Goal: Transaction & Acquisition: Purchase product/service

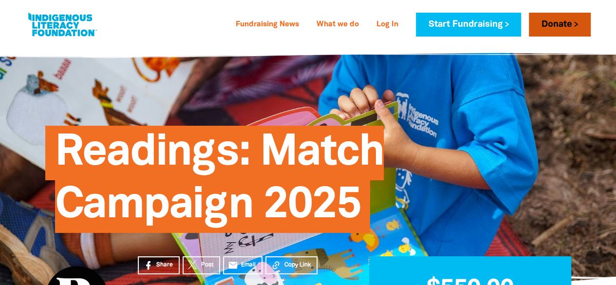
click at [551, 24] on link "Donate" at bounding box center [559, 25] width 61 height 24
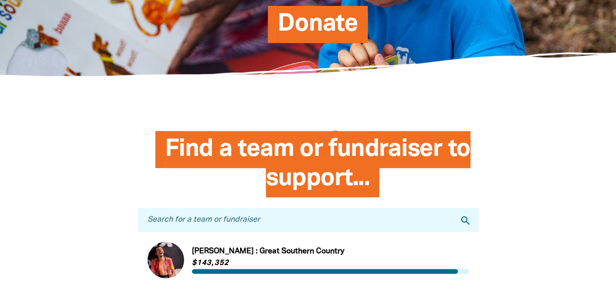
scroll to position [146, 0]
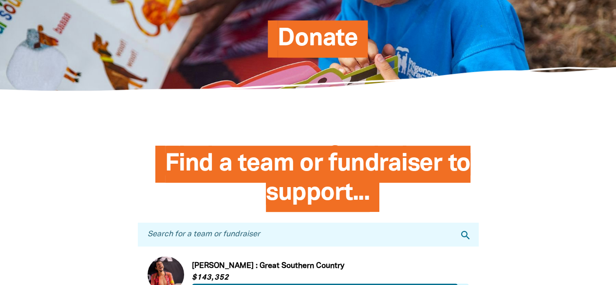
click at [278, 238] on input "Search for a team or fundraiser" at bounding box center [308, 234] width 341 height 24
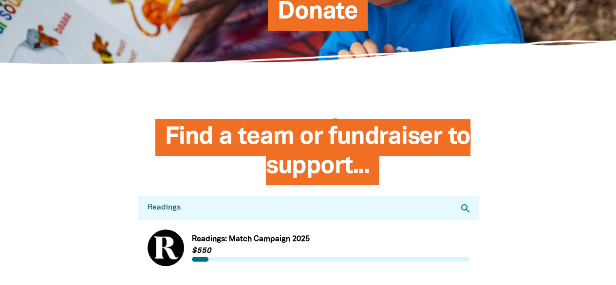
scroll to position [195, 0]
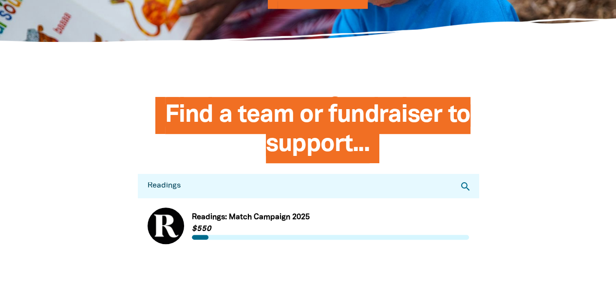
type input "Readings"
click at [195, 226] on link "Link to Readings: Match Campaign 2025" at bounding box center [308, 225] width 321 height 37
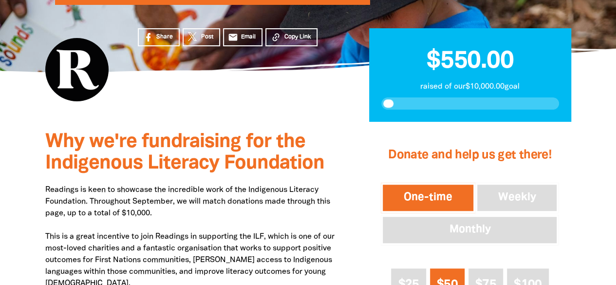
scroll to position [243, 0]
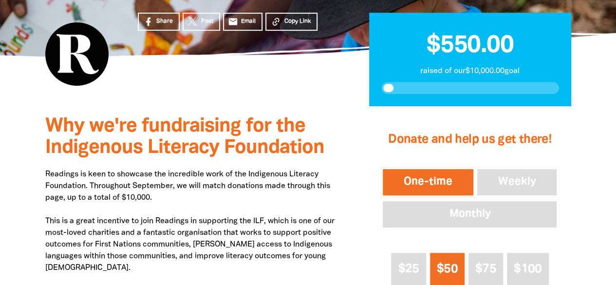
click at [442, 180] on button "One-time" at bounding box center [428, 182] width 94 height 30
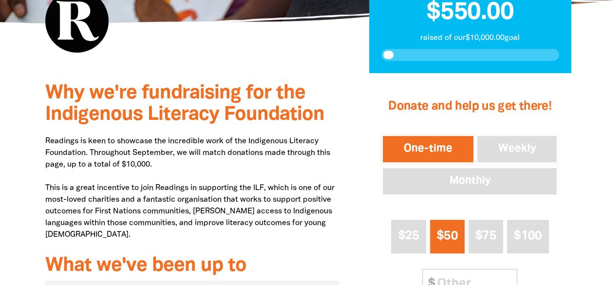
scroll to position [292, 0]
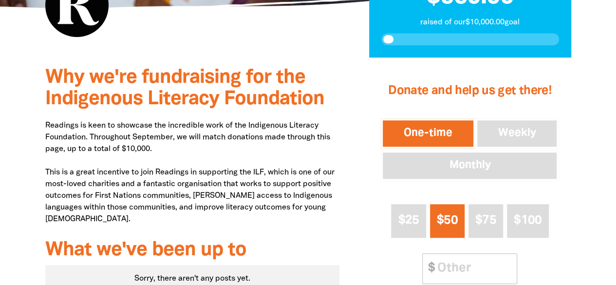
click at [447, 218] on span "$50" at bounding box center [447, 220] width 21 height 11
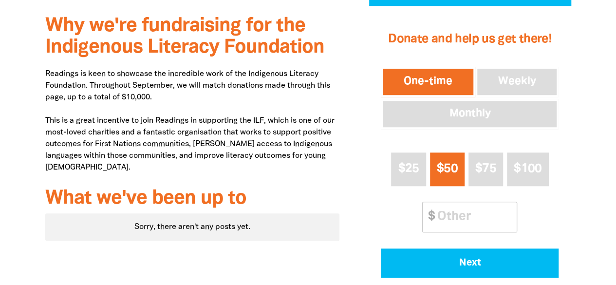
scroll to position [344, 0]
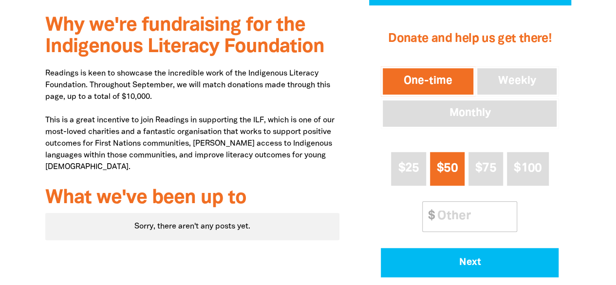
click at [446, 168] on span "$50" at bounding box center [447, 168] width 21 height 11
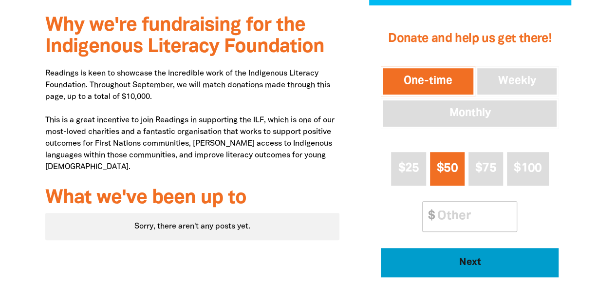
click at [477, 266] on span "Next" at bounding box center [469, 263] width 151 height 10
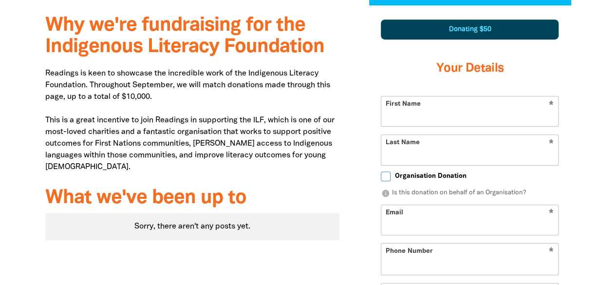
scroll to position [343, 0]
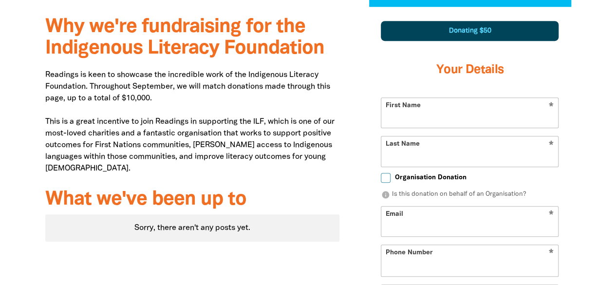
select select "AU"
click at [447, 115] on input "First Name" at bounding box center [469, 113] width 177 height 30
type input "[PERSON_NAME]"
type input "Hunter"
type input "[EMAIL_ADDRESS][DOMAIN_NAME]"
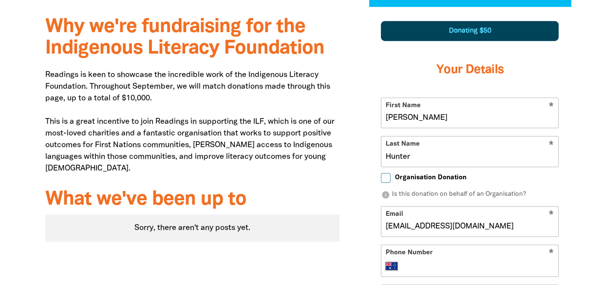
type input "0407 531 300"
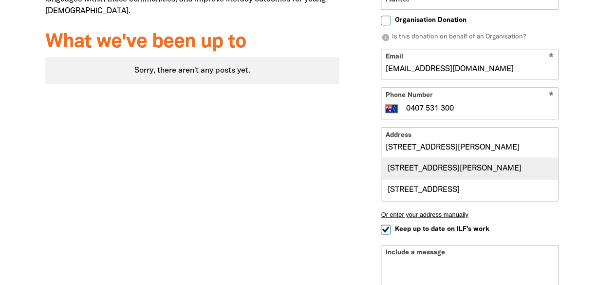
scroll to position [537, 0]
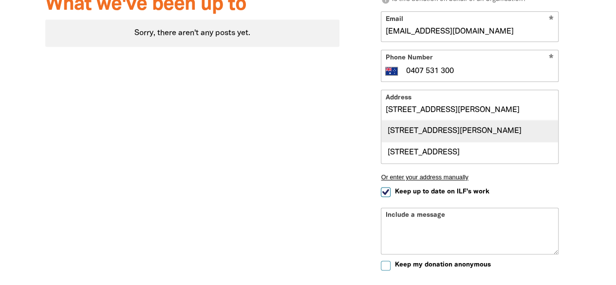
click at [441, 131] on div "[STREET_ADDRESS][PERSON_NAME]" at bounding box center [469, 130] width 177 height 21
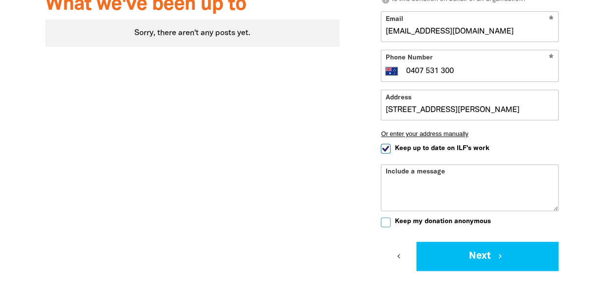
type input "[STREET_ADDRESS][PERSON_NAME]"
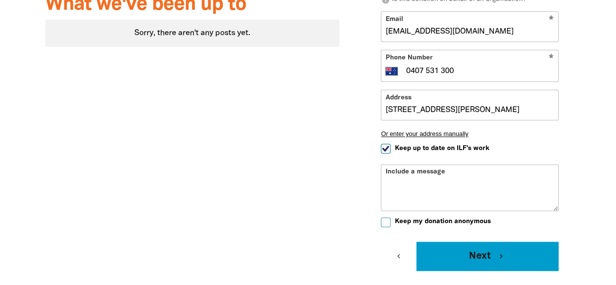
click at [476, 258] on button "Next chevron_right" at bounding box center [487, 255] width 142 height 29
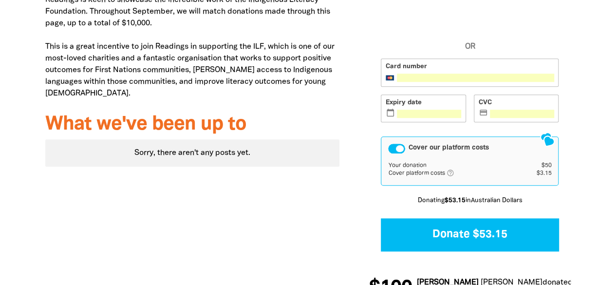
scroll to position [440, 0]
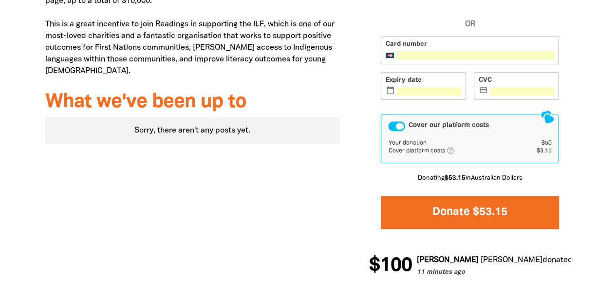
click at [469, 210] on button "Donate $53.15" at bounding box center [470, 212] width 178 height 33
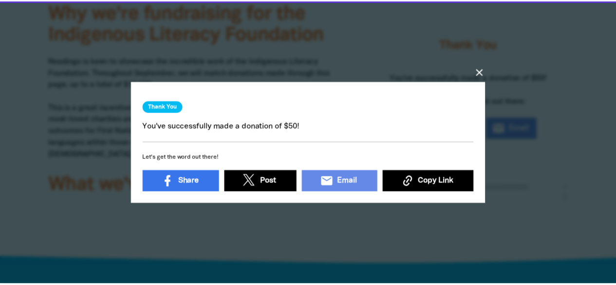
scroll to position [325, 0]
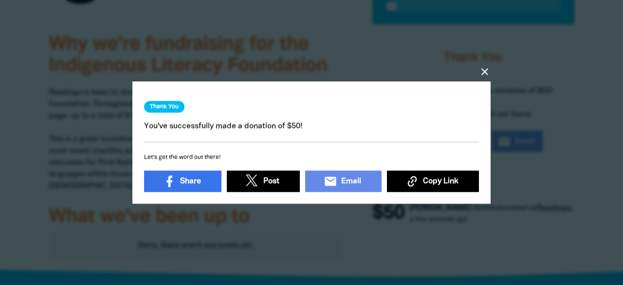
click at [486, 66] on icon "close" at bounding box center [485, 72] width 12 height 12
